Goal: Communication & Community: Participate in discussion

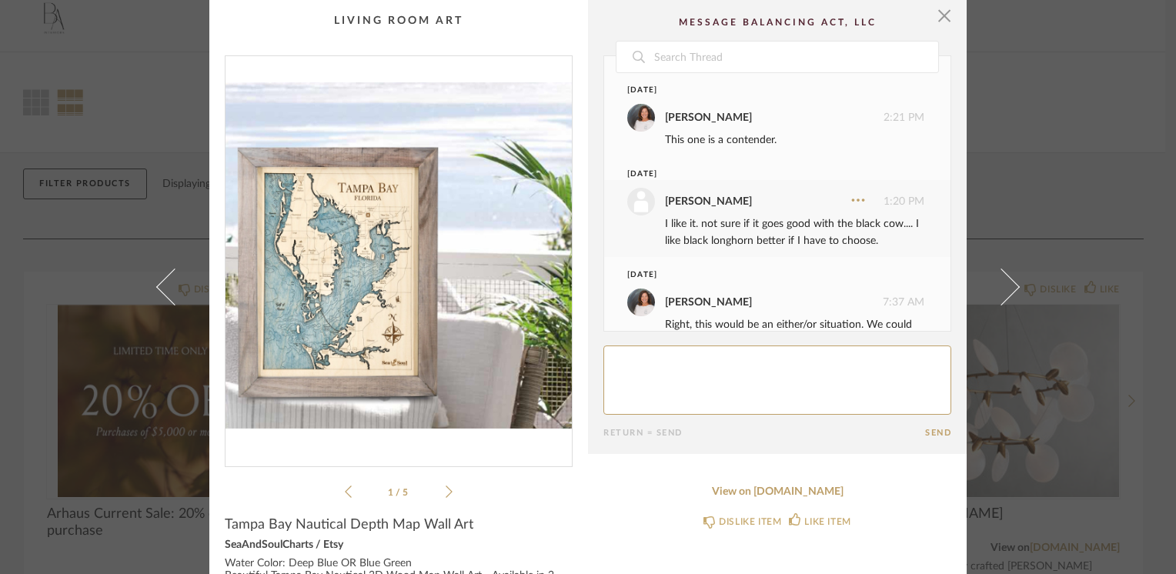
scroll to position [89, 0]
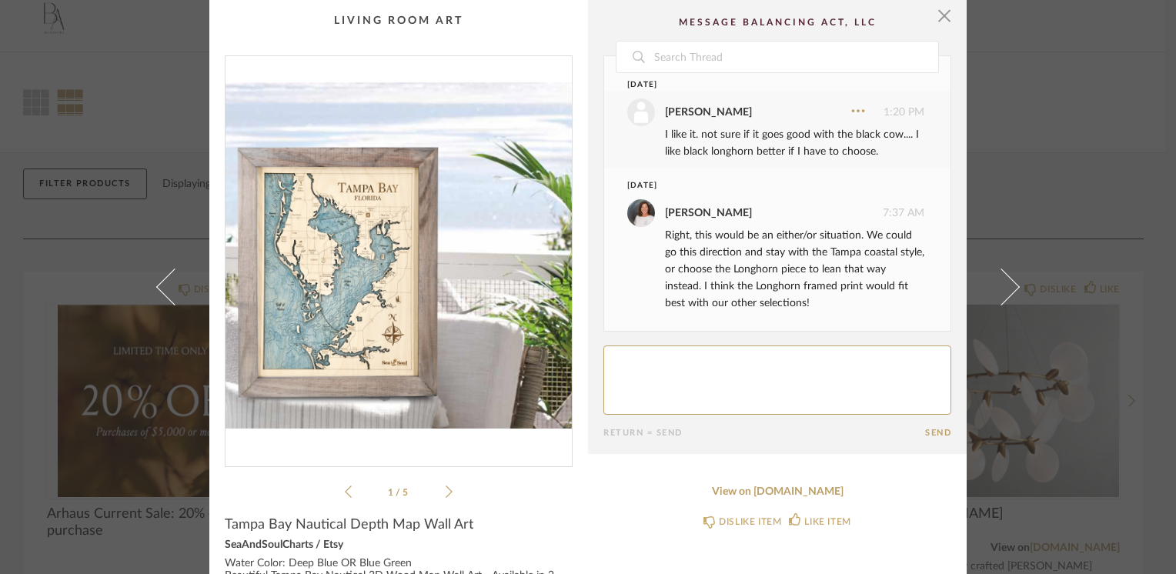
click at [637, 354] on textarea at bounding box center [777, 380] width 348 height 69
type textarea "I agree. Longhorn direction it is."
click at [929, 433] on button "Send" at bounding box center [938, 433] width 26 height 10
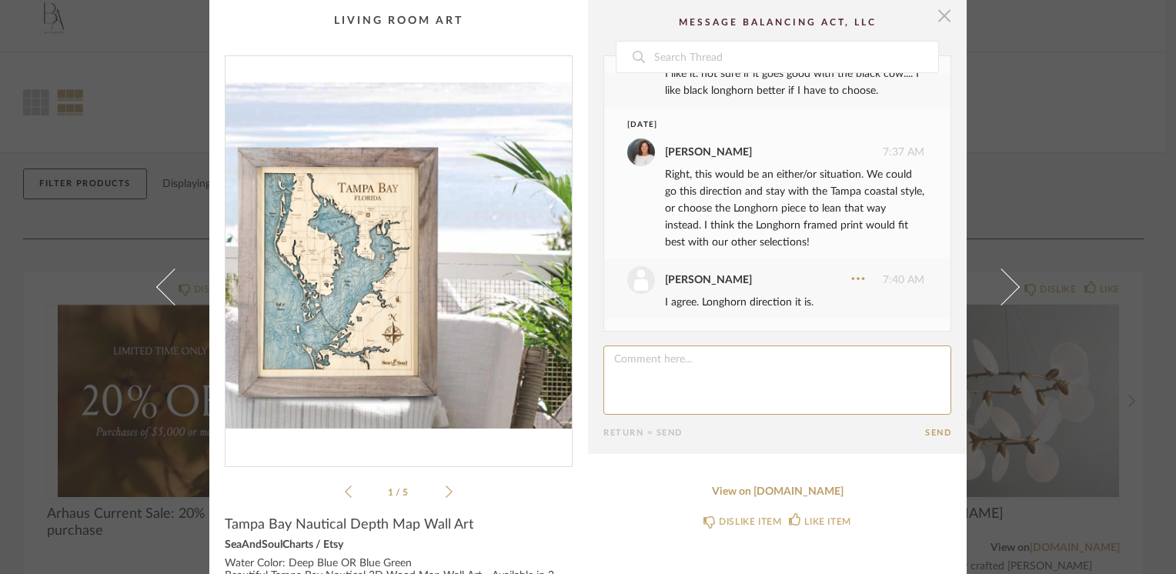
click at [941, 12] on span "button" at bounding box center [944, 15] width 31 height 31
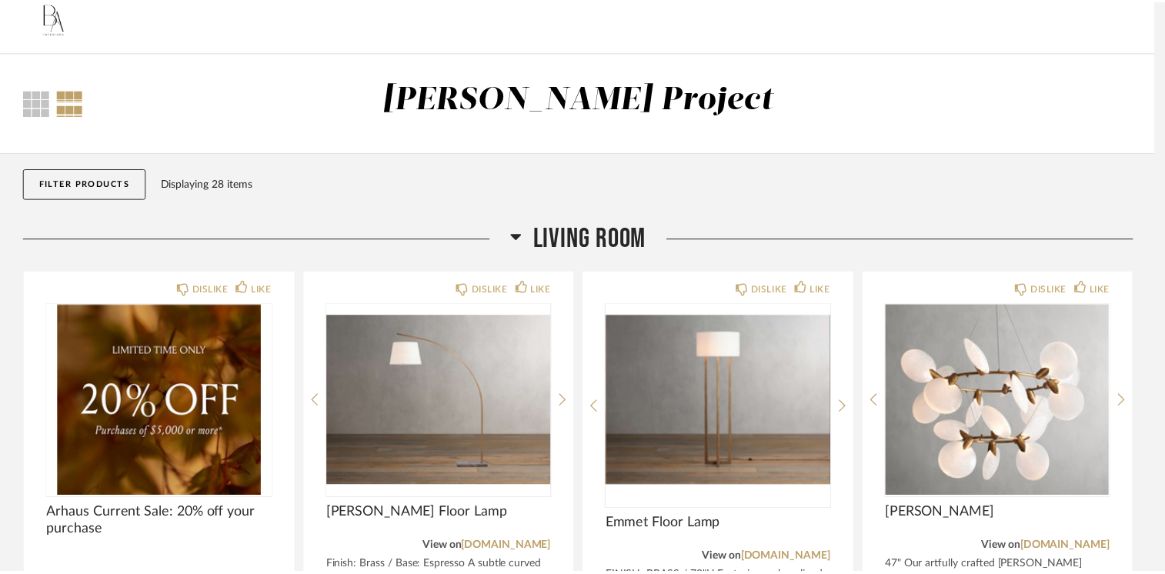
scroll to position [11, 0]
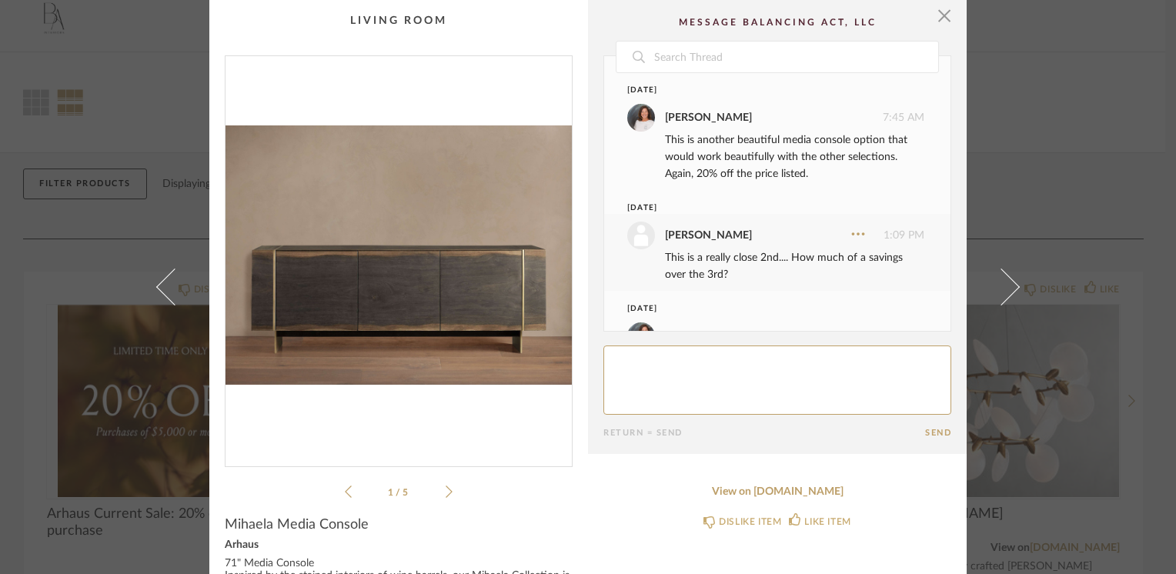
scroll to position [89, 0]
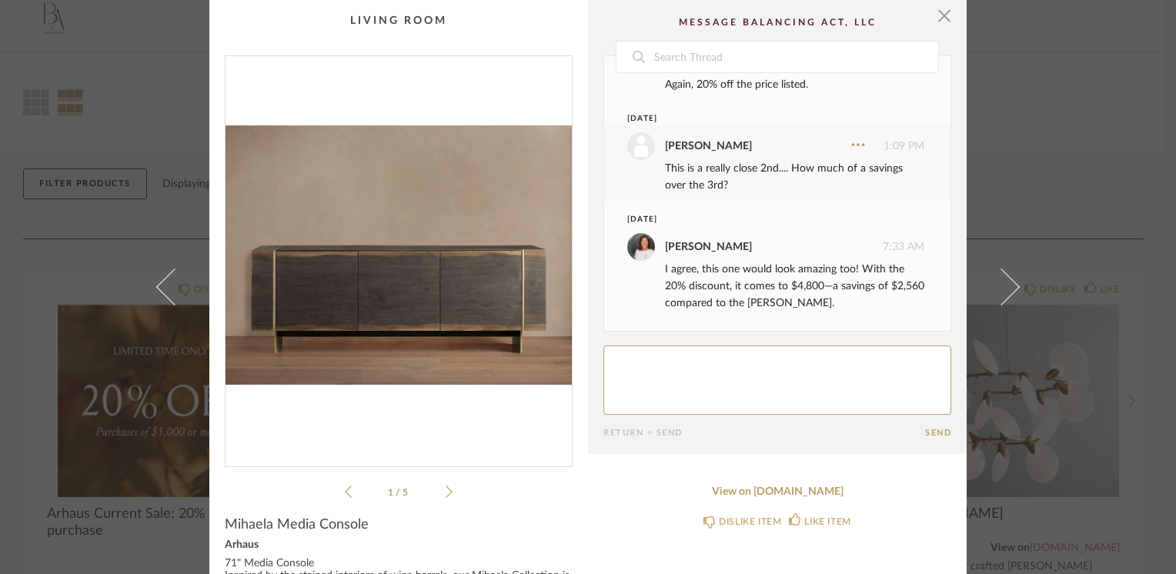
click at [630, 367] on textarea at bounding box center [777, 380] width 348 height 69
type textarea "Lets go with this one."
click at [939, 11] on span "button" at bounding box center [944, 15] width 31 height 31
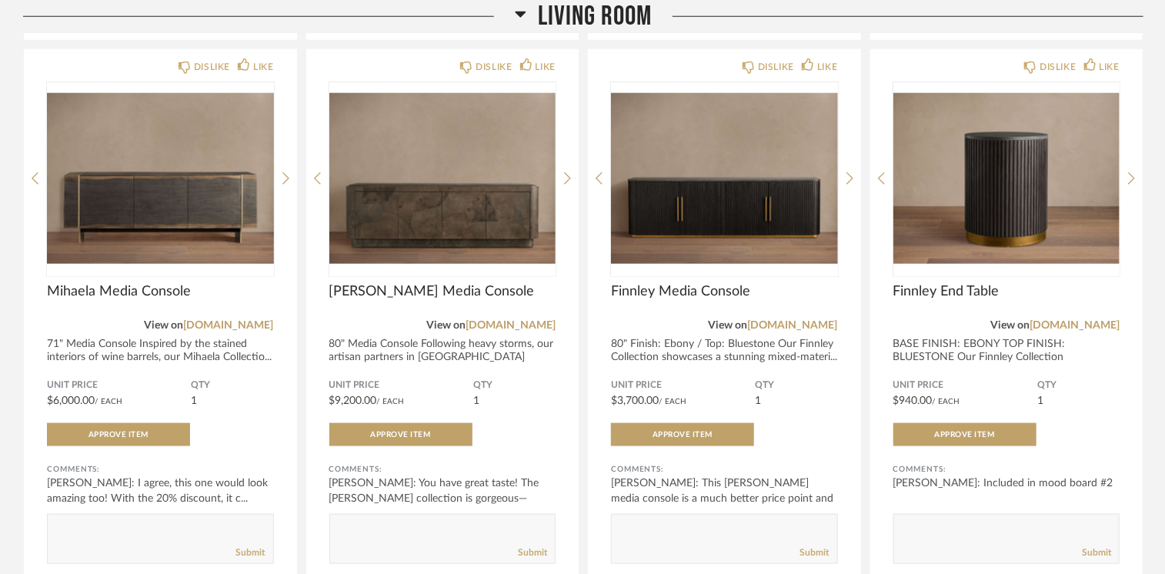
scroll to position [703, 0]
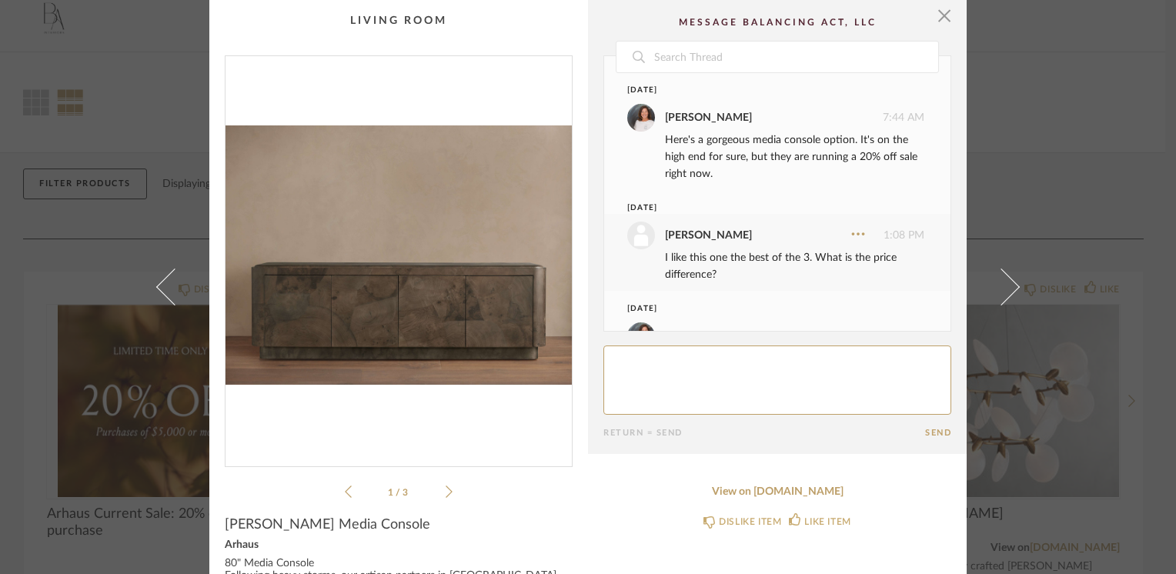
scroll to position [157, 0]
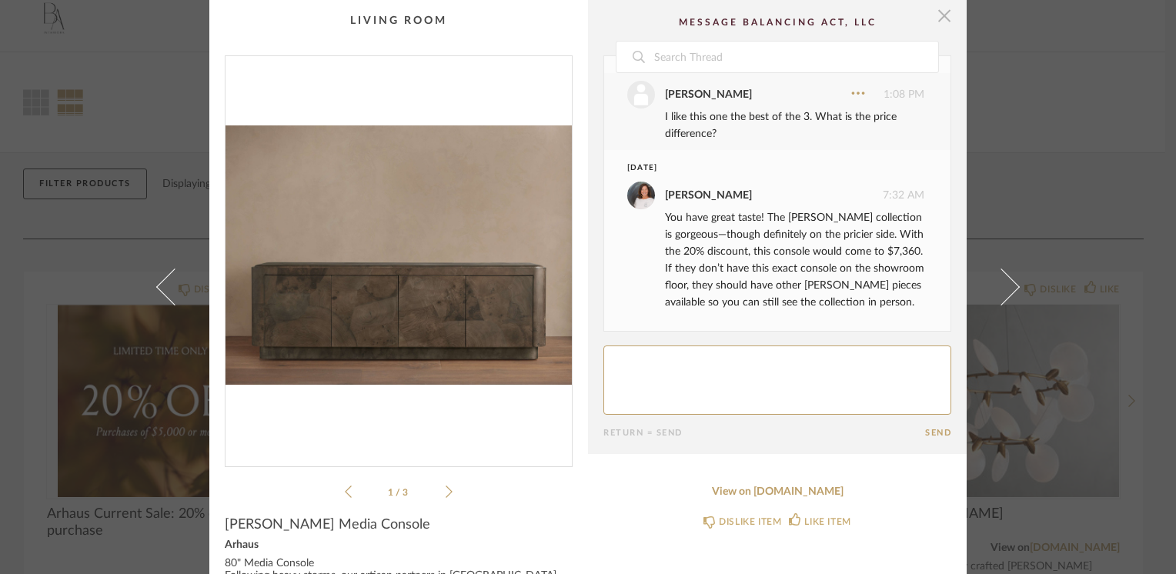
click at [942, 13] on span "button" at bounding box center [944, 15] width 31 height 31
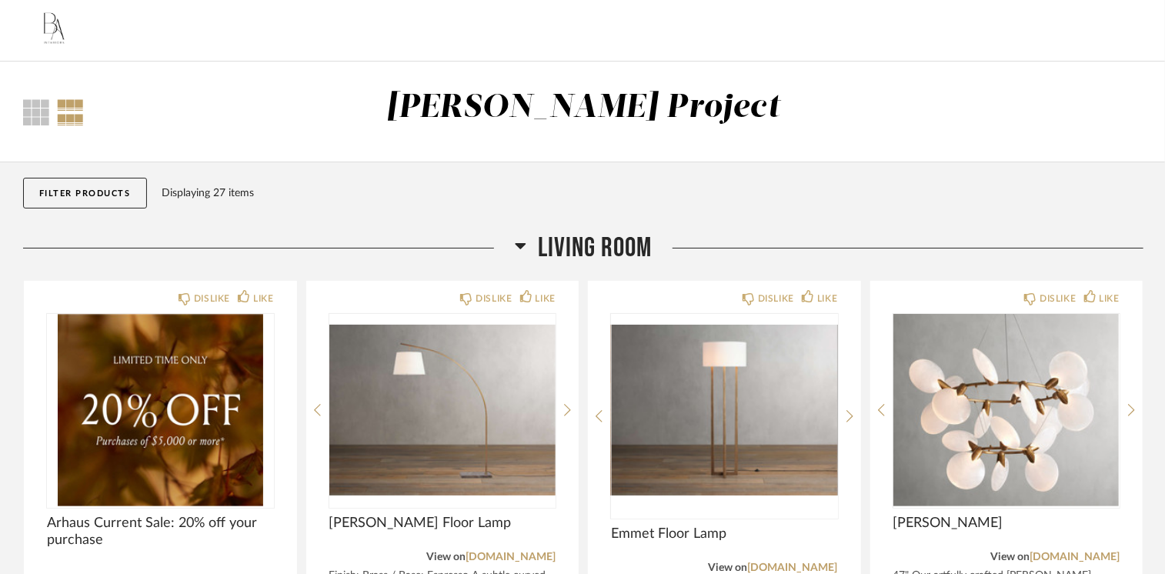
scroll to position [0, 0]
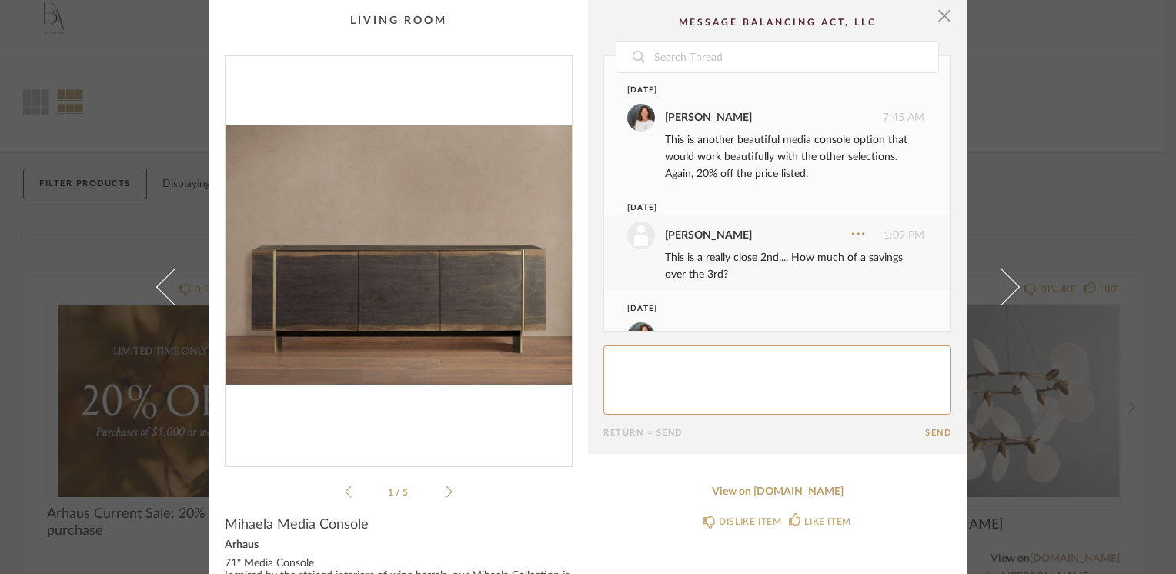
scroll to position [89, 0]
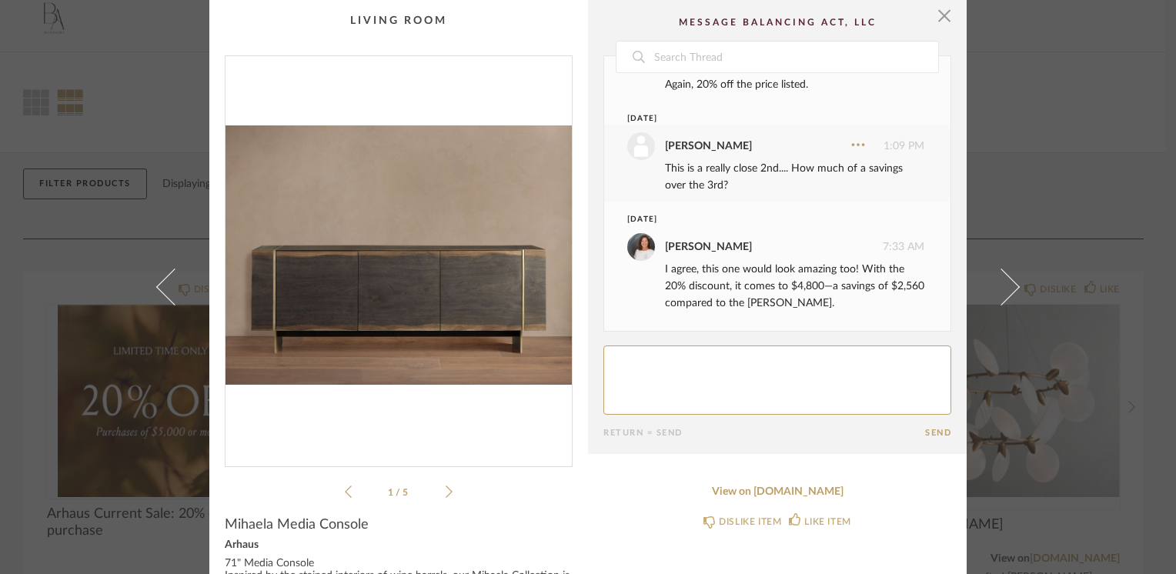
click at [657, 352] on textarea at bounding box center [777, 380] width 348 height 69
type textarea "Lets go with this one. I think with the savings its the better option."
click at [927, 429] on button "Send" at bounding box center [938, 433] width 26 height 10
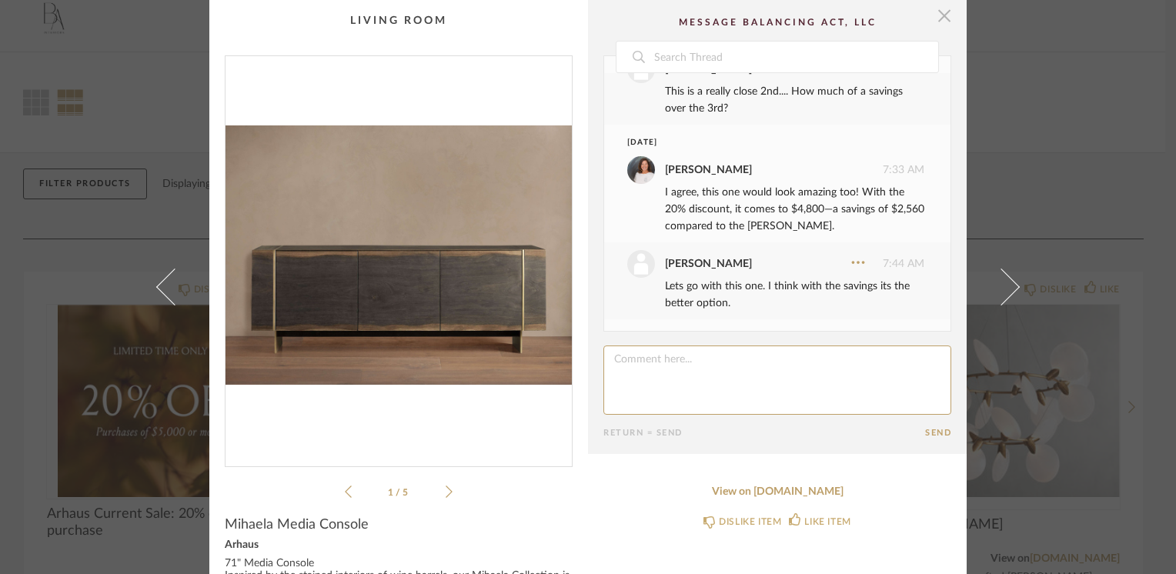
click at [946, 20] on span "button" at bounding box center [944, 15] width 31 height 31
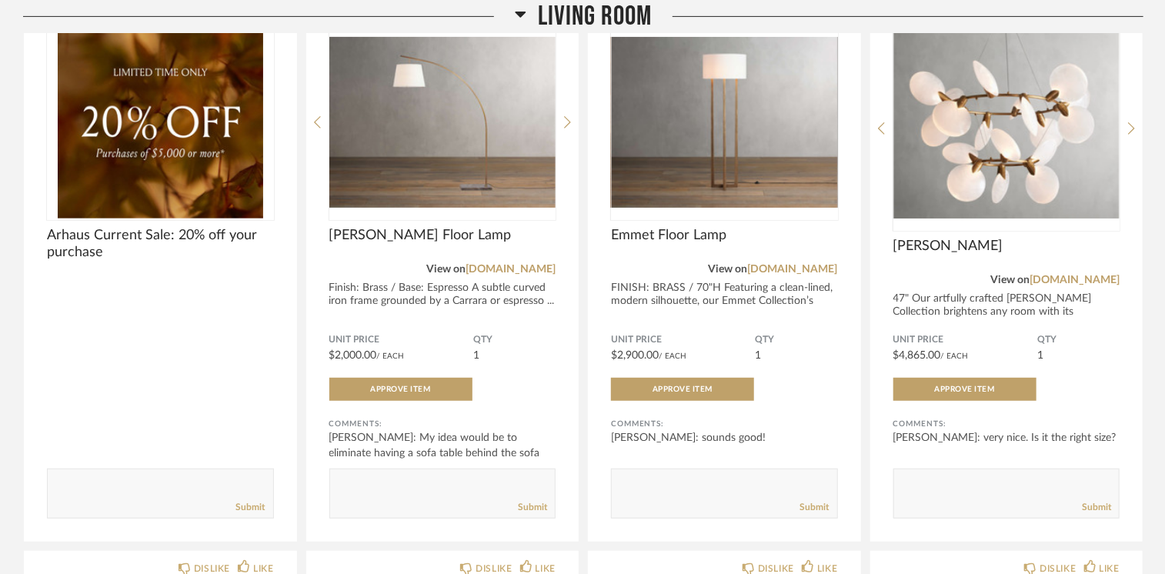
scroll to position [319, 0]
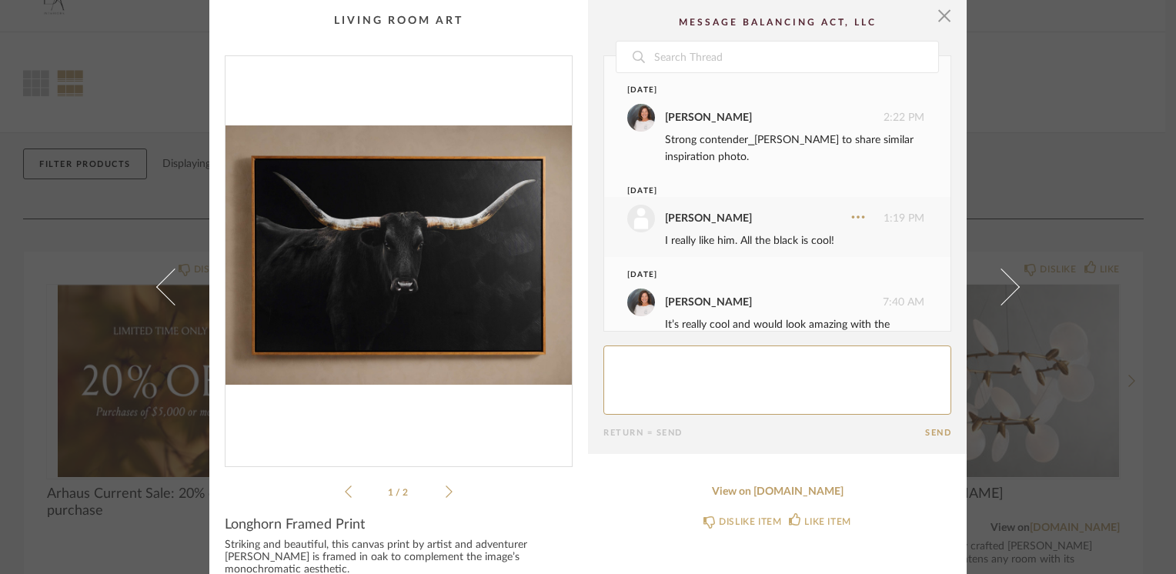
scroll to position [55, 0]
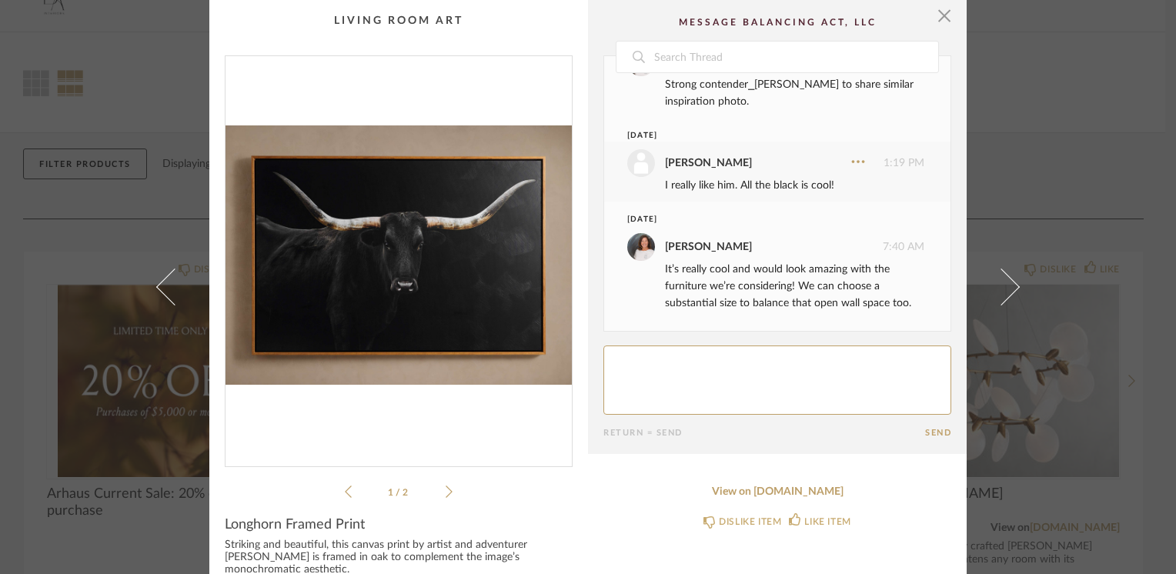
click at [637, 354] on textarea at bounding box center [777, 380] width 348 height 69
type textarea "A"
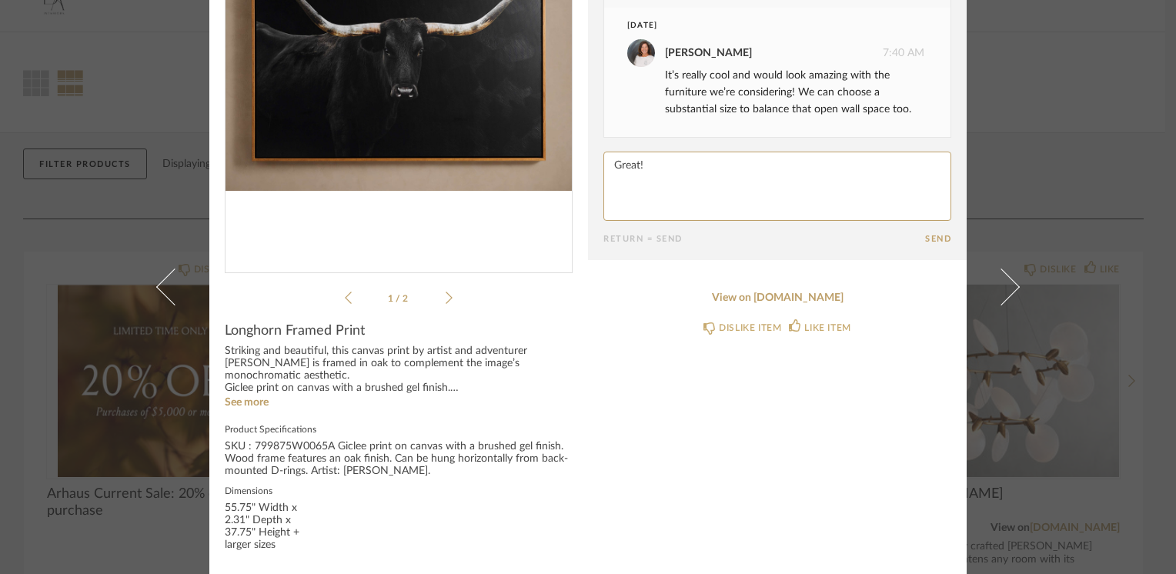
scroll to position [198, 0]
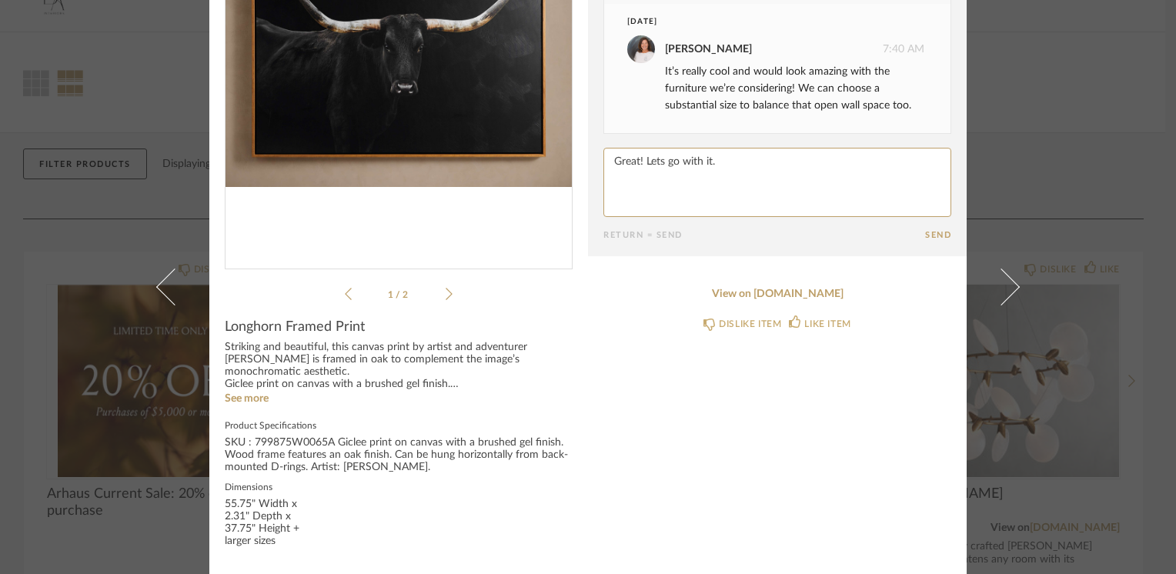
type textarea "Great! Lets go with it."
click at [930, 237] on button "Send" at bounding box center [938, 235] width 26 height 10
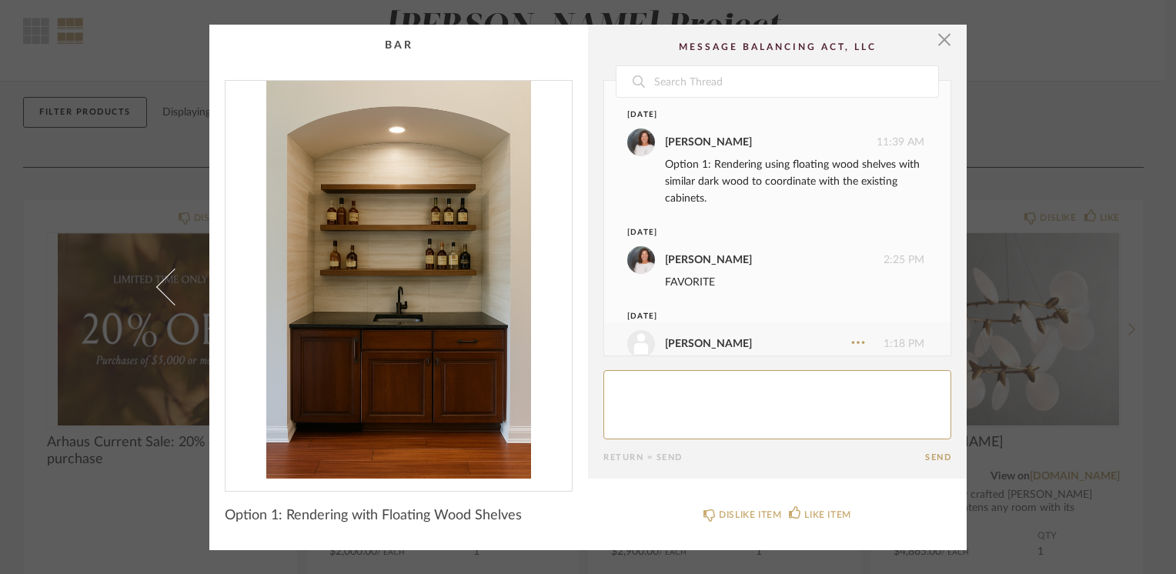
scroll to position [157, 0]
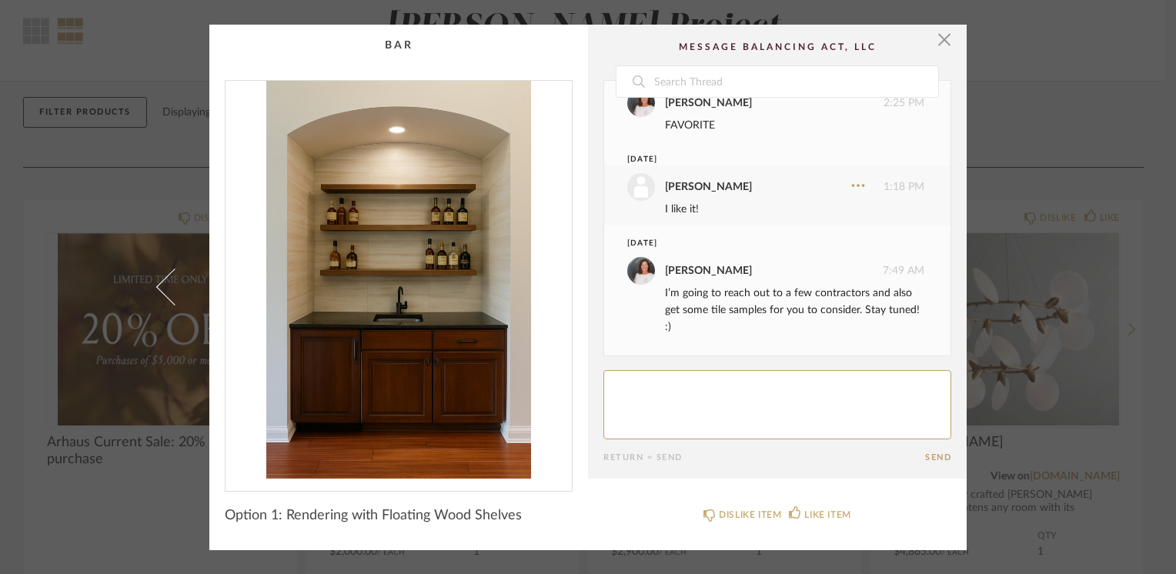
click at [618, 378] on textarea at bounding box center [777, 404] width 348 height 69
type textarea "ok great!"
click at [928, 456] on button "Send" at bounding box center [938, 458] width 26 height 10
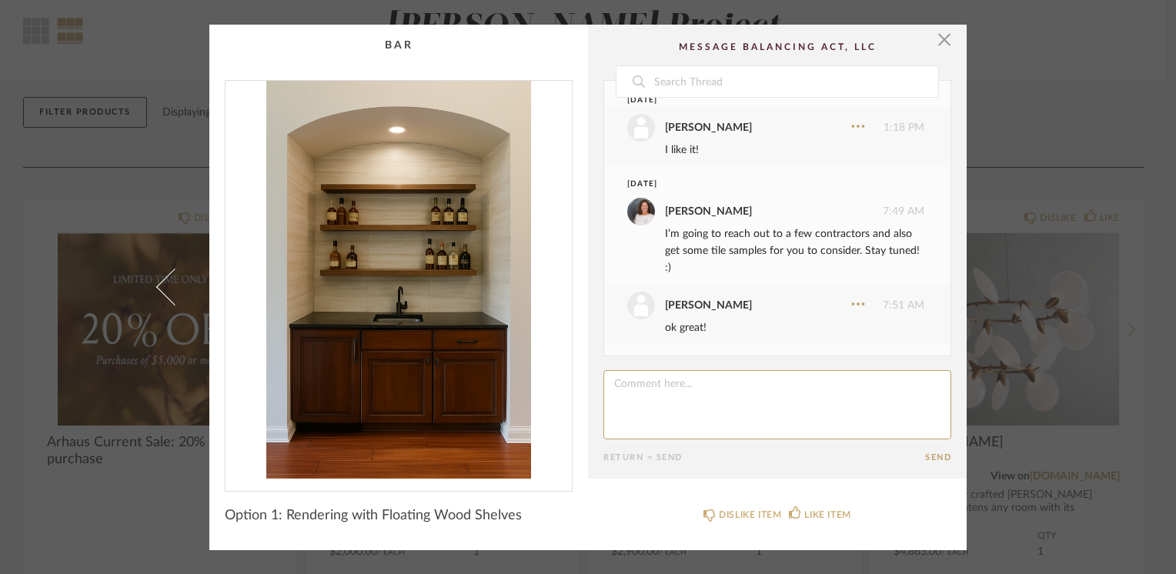
click at [671, 379] on textarea at bounding box center [777, 404] width 348 height 69
type textarea "p"
type textarea "Let me know what the contractors price comes in at. I do have one potential I w…"
click at [937, 454] on button "Send" at bounding box center [938, 458] width 26 height 10
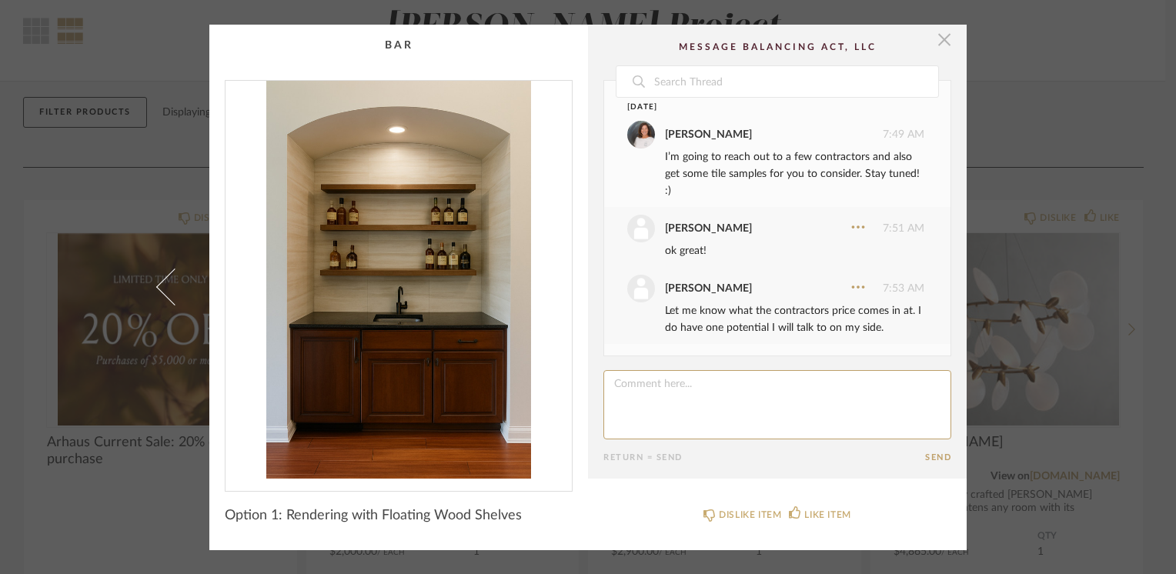
click at [940, 39] on span "button" at bounding box center [944, 40] width 31 height 31
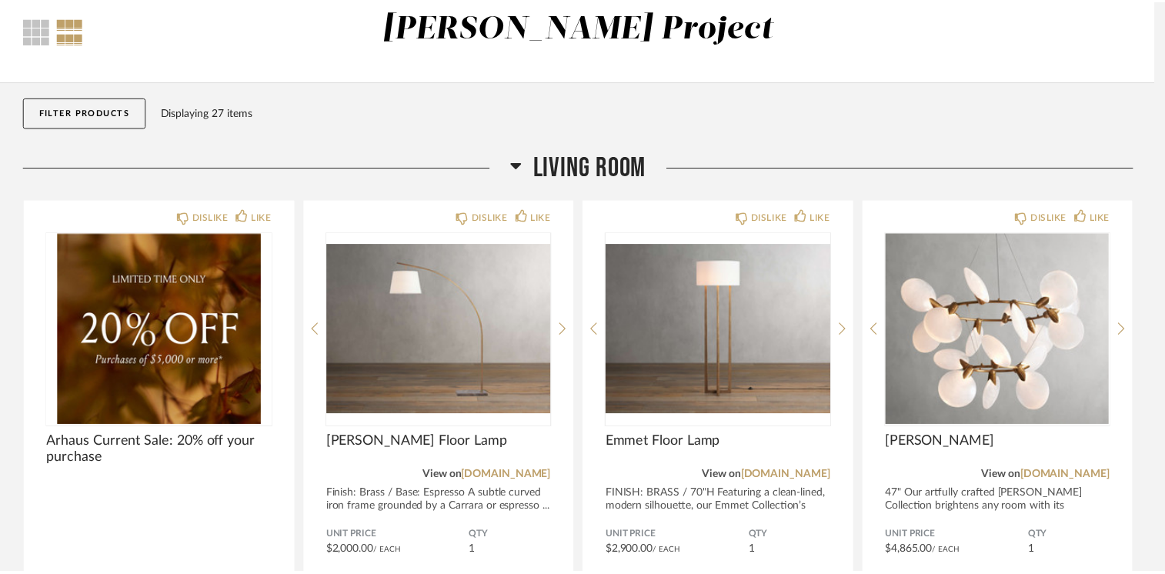
scroll to position [82, 0]
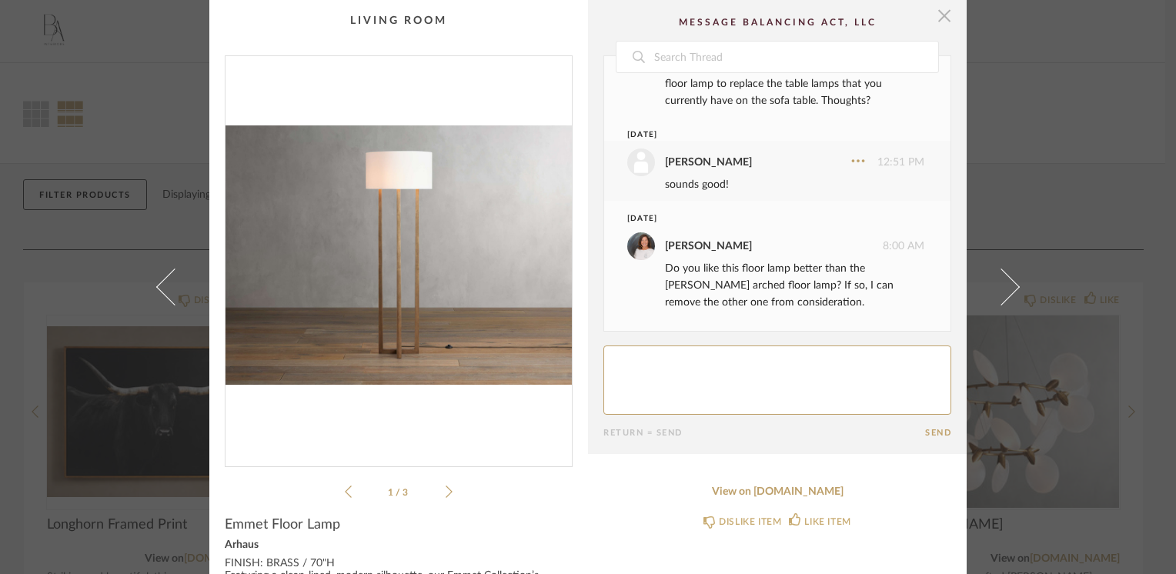
click at [946, 14] on span "button" at bounding box center [944, 15] width 31 height 31
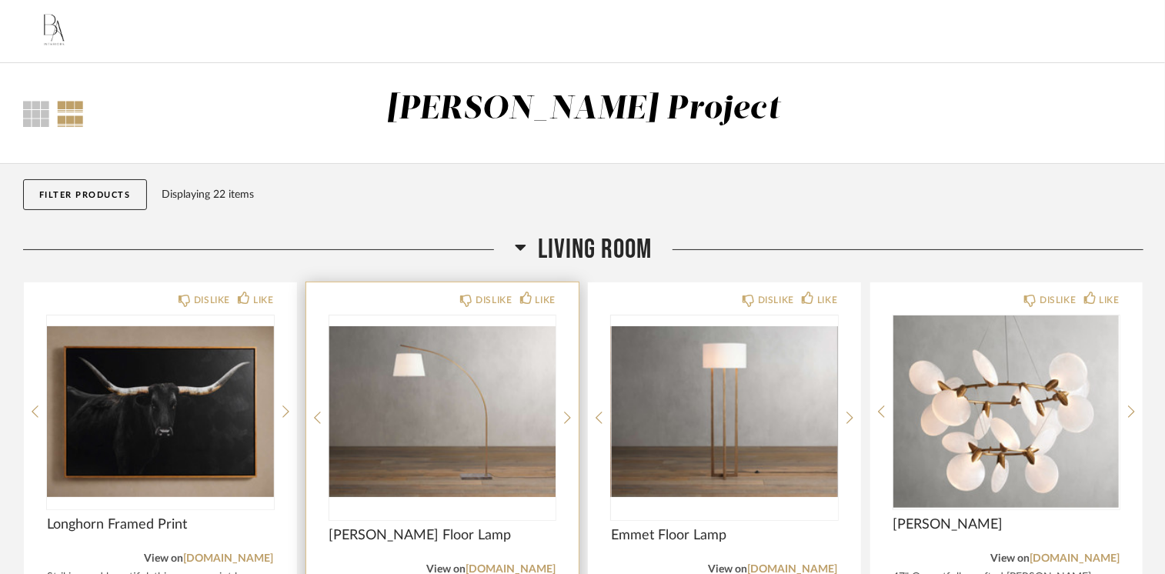
click at [498, 436] on img "0" at bounding box center [442, 412] width 227 height 192
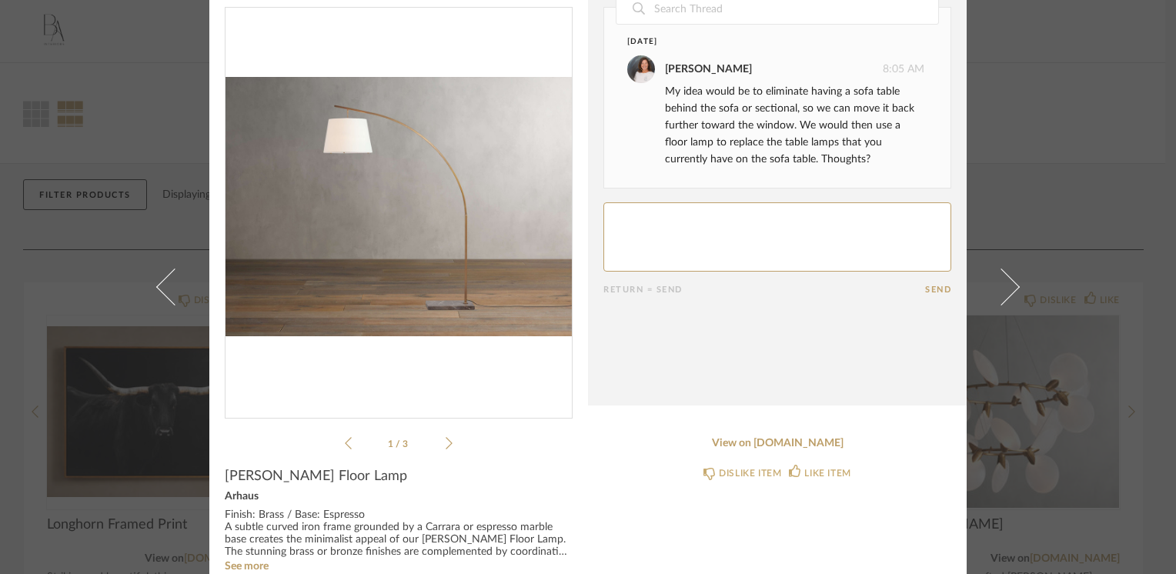
scroll to position [47, 0]
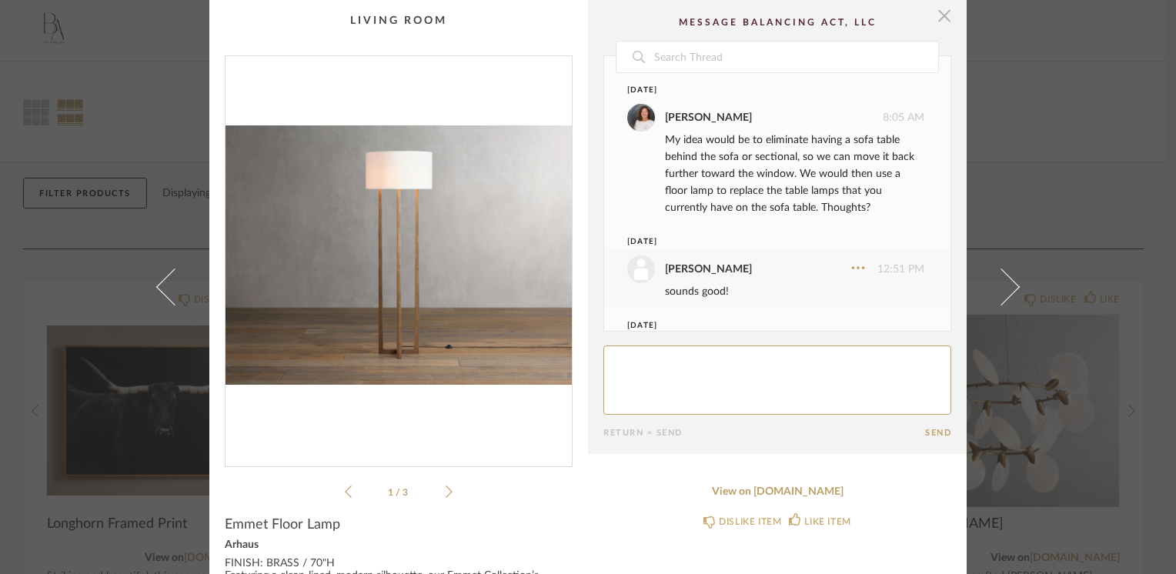
click at [944, 14] on span "button" at bounding box center [944, 15] width 31 height 31
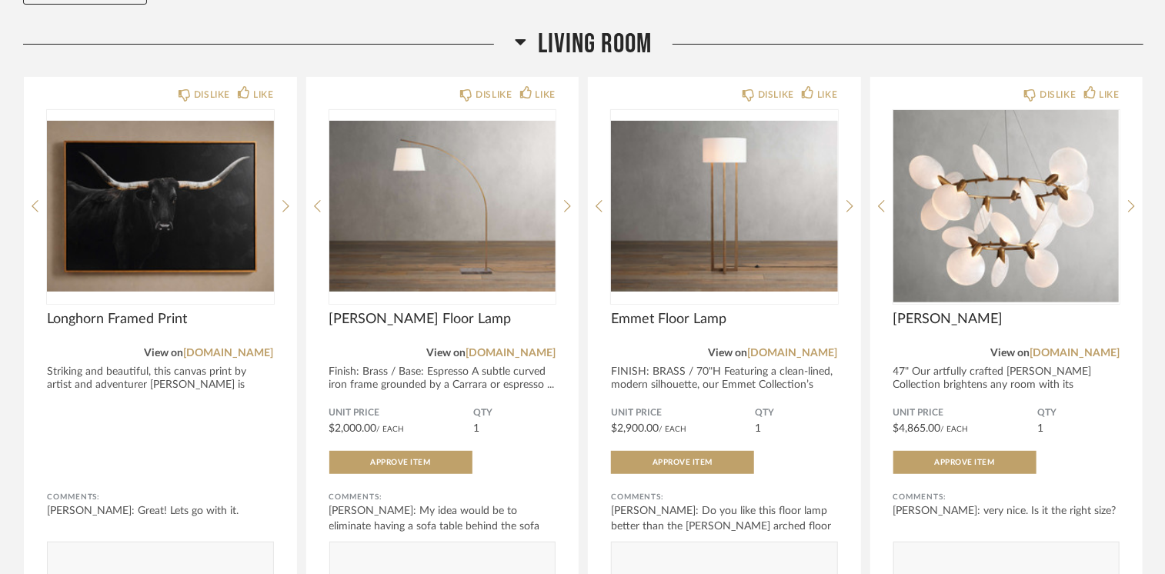
scroll to position [232, 0]
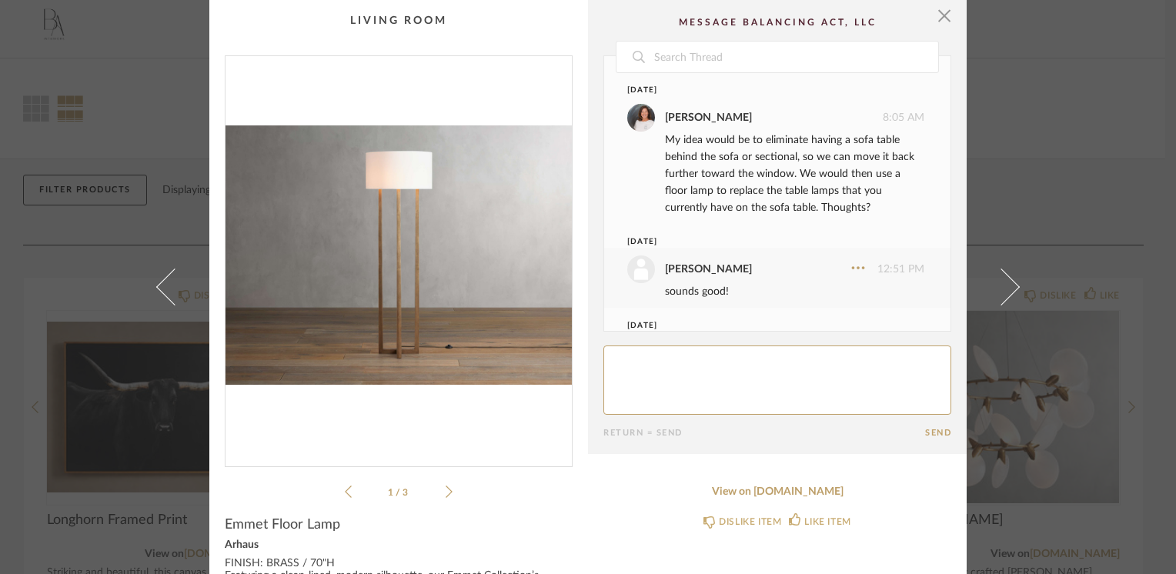
scroll to position [107, 0]
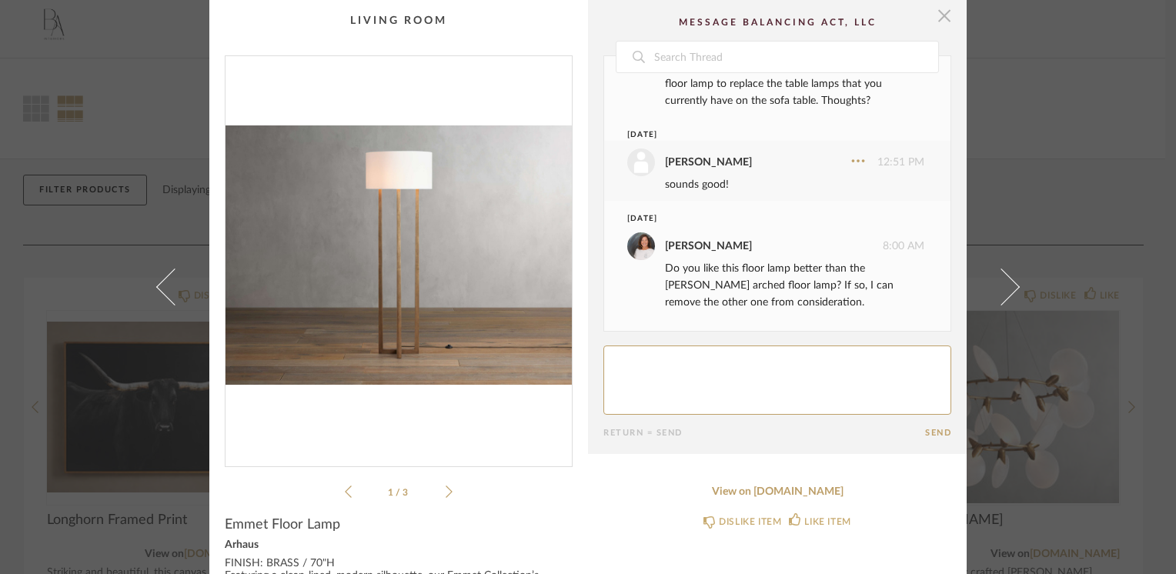
click at [943, 14] on span "button" at bounding box center [944, 15] width 31 height 31
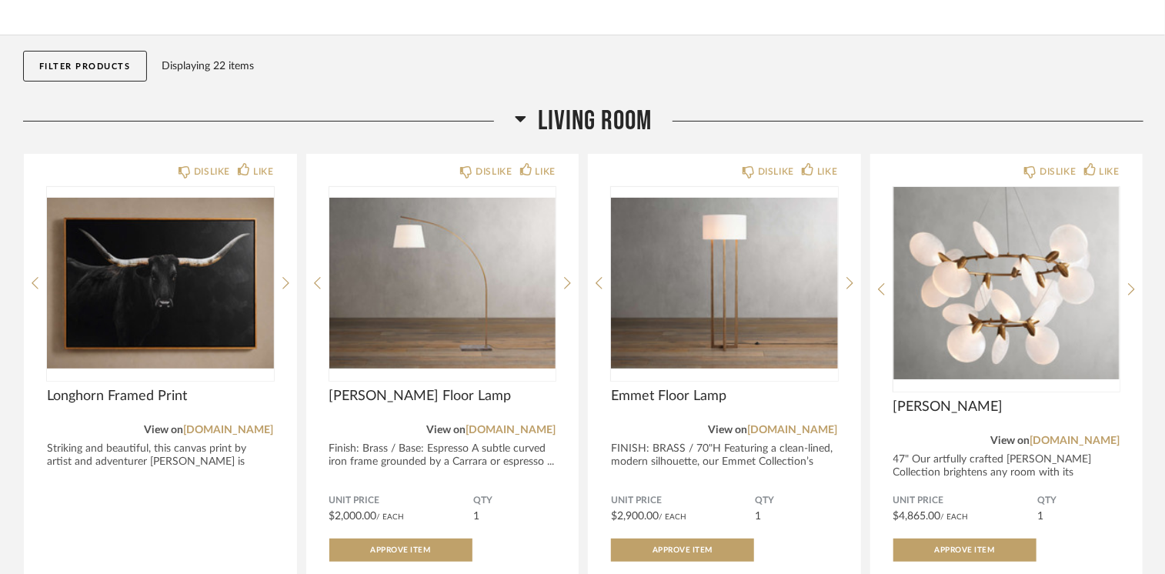
scroll to position [82, 0]
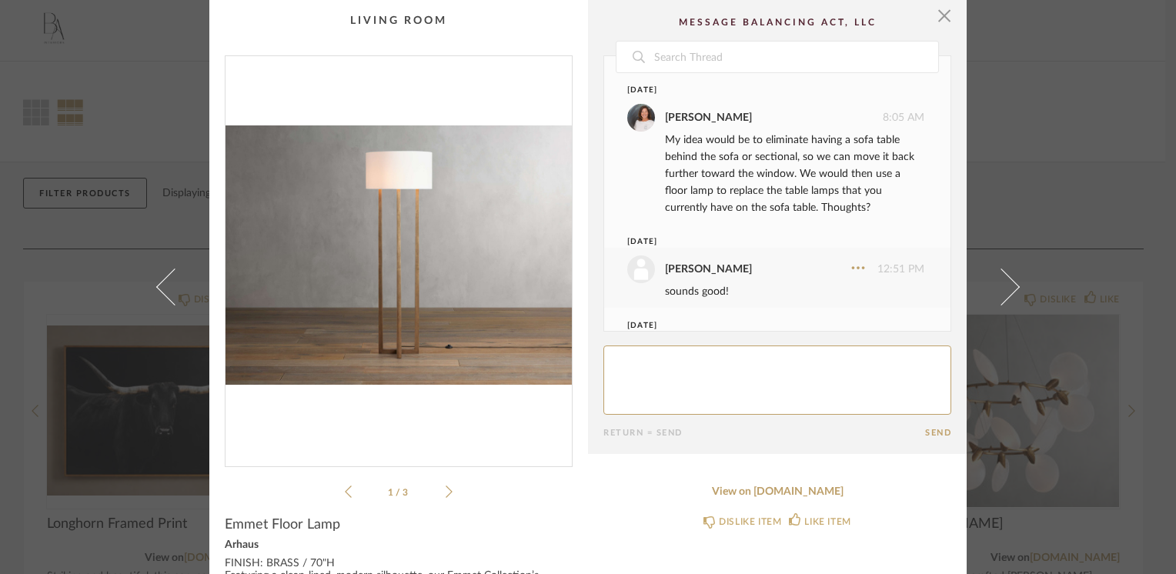
scroll to position [107, 0]
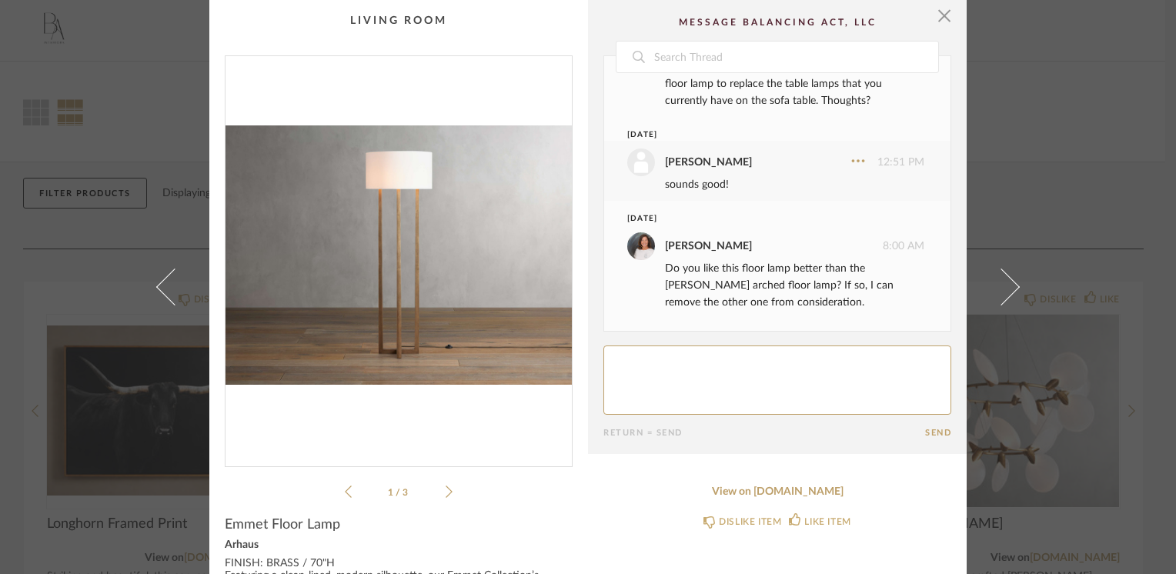
click at [666, 367] on textarea at bounding box center [777, 380] width 348 height 69
click at [859, 362] on textarea at bounding box center [777, 380] width 348 height 69
type textarea "I overlooked the Tadeo. I really need help on this one. Is there a benefit for …"
click at [935, 432] on button "Send" at bounding box center [938, 433] width 26 height 10
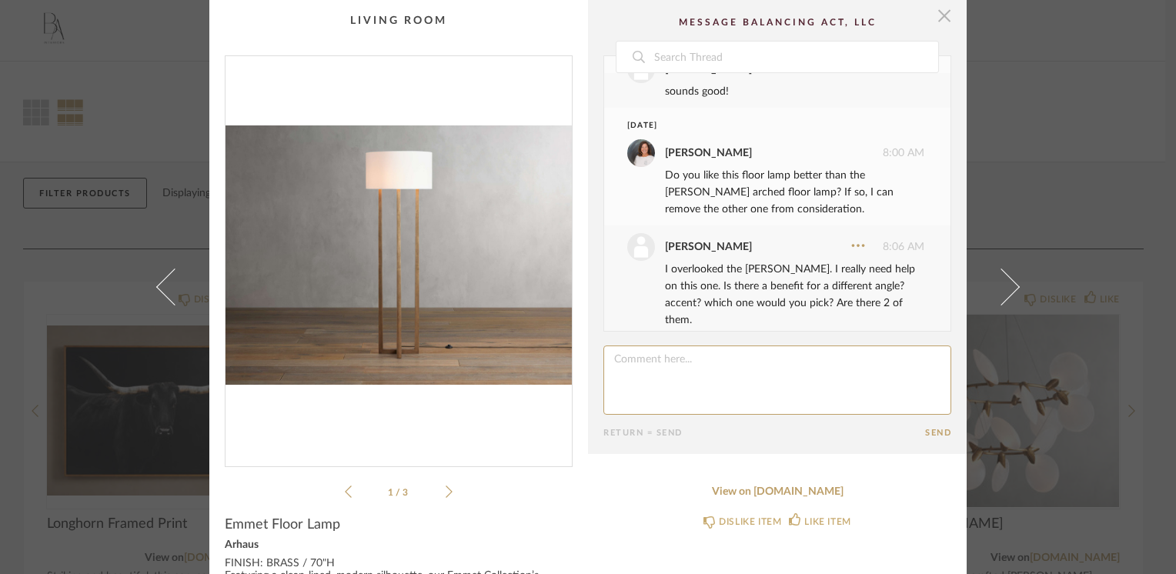
click at [945, 12] on span "button" at bounding box center [944, 15] width 31 height 31
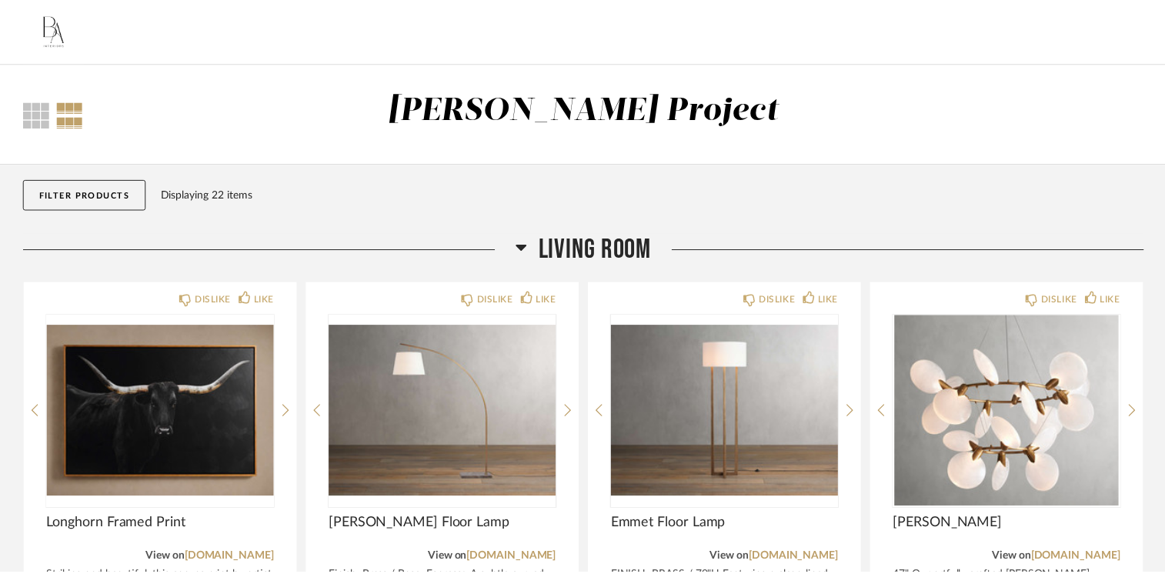
scroll to position [1, 0]
